Goal: Information Seeking & Learning: Learn about a topic

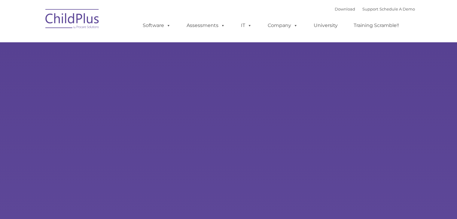
type input ""
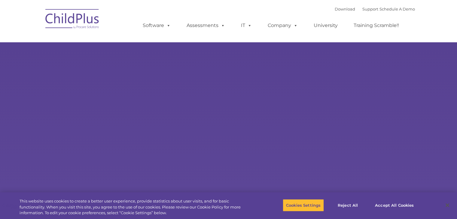
select select "MEDIUM"
click at [338, 9] on link "Download" at bounding box center [345, 9] width 20 height 5
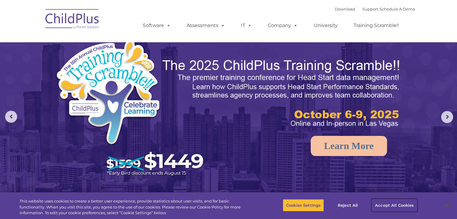
click at [397, 205] on button "Accept All Cookies" at bounding box center [393, 205] width 45 height 13
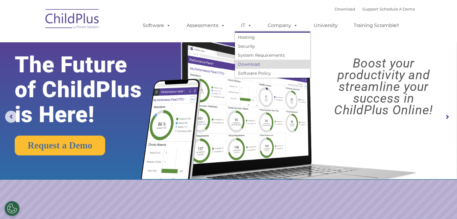
click at [248, 64] on link "Download" at bounding box center [272, 64] width 75 height 9
click at [250, 54] on link "System Requirements" at bounding box center [272, 55] width 75 height 9
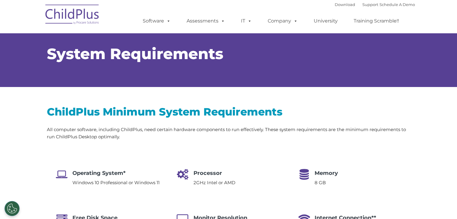
type input ""
select select "MEDIUM"
drag, startPoint x: 334, startPoint y: 5, endPoint x: 354, endPoint y: 95, distance: 92.6
click at [354, 95] on div "ChildPlus Minimum System Requirements All computer software, including ChildPlu…" at bounding box center [228, 175] width 372 height 177
click at [323, 111] on h2 "ChildPlus Minimum System Requirements" at bounding box center [228, 112] width 363 height 14
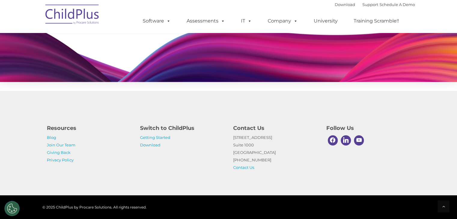
scroll to position [585, 0]
click at [145, 145] on link "Download" at bounding box center [150, 145] width 20 height 5
